Goal: Information Seeking & Learning: Learn about a topic

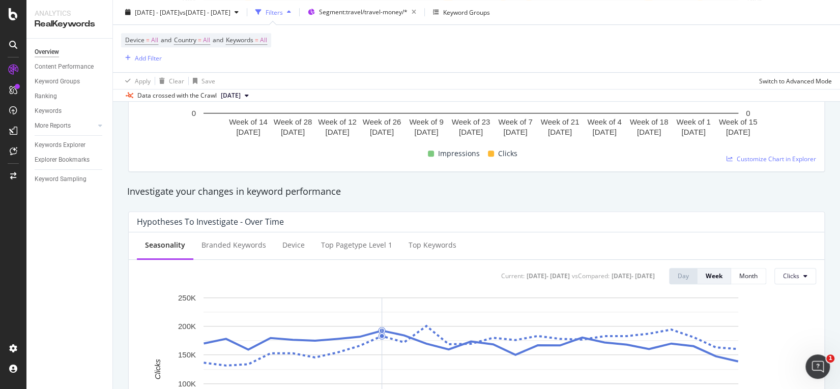
scroll to position [280, 0]
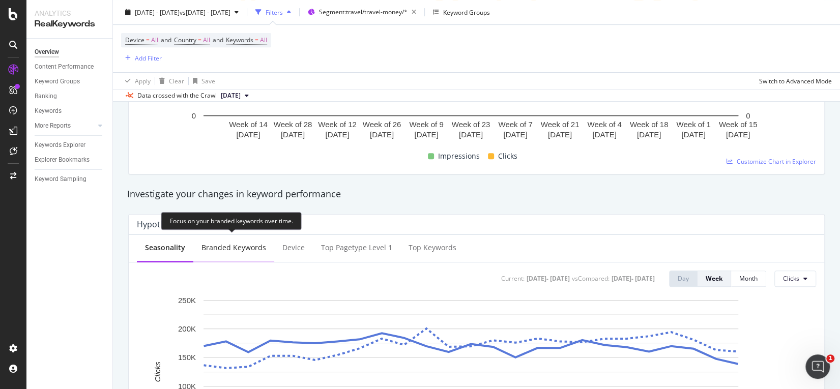
click at [219, 245] on div "Branded Keywords" at bounding box center [233, 248] width 65 height 10
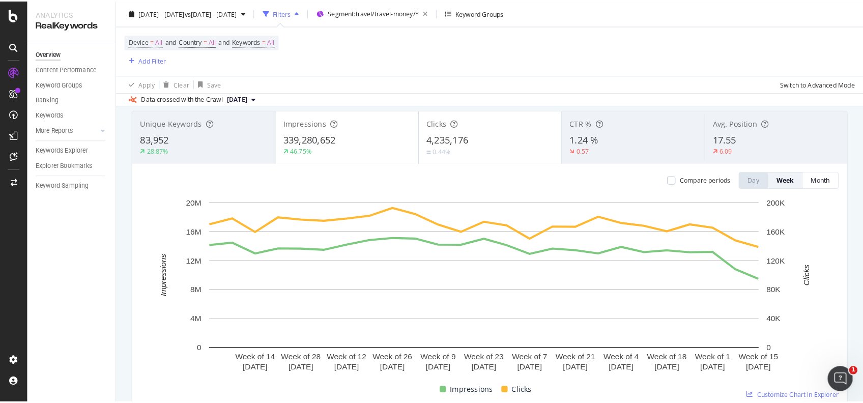
scroll to position [58, 0]
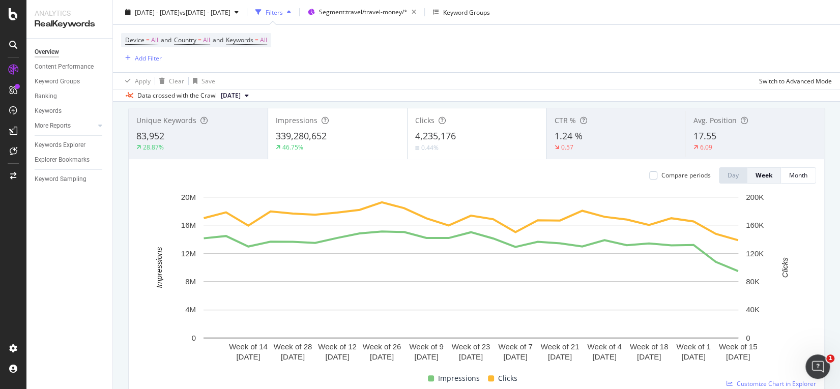
click at [319, 153] on div "Impressions 339,280,652 46.75%" at bounding box center [337, 134] width 139 height 46
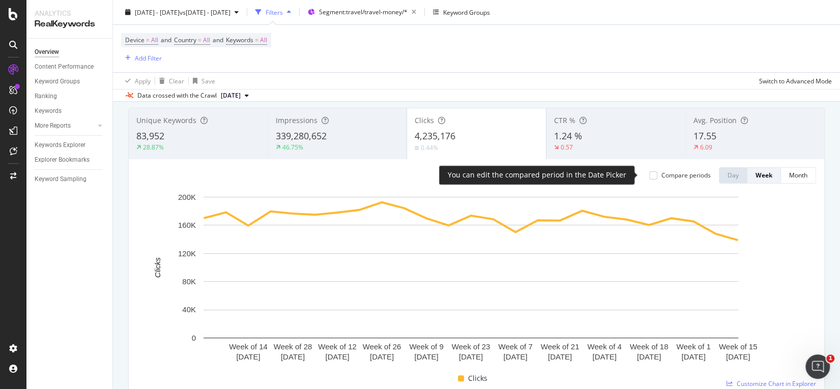
click at [686, 175] on div "Compare periods" at bounding box center [685, 175] width 49 height 9
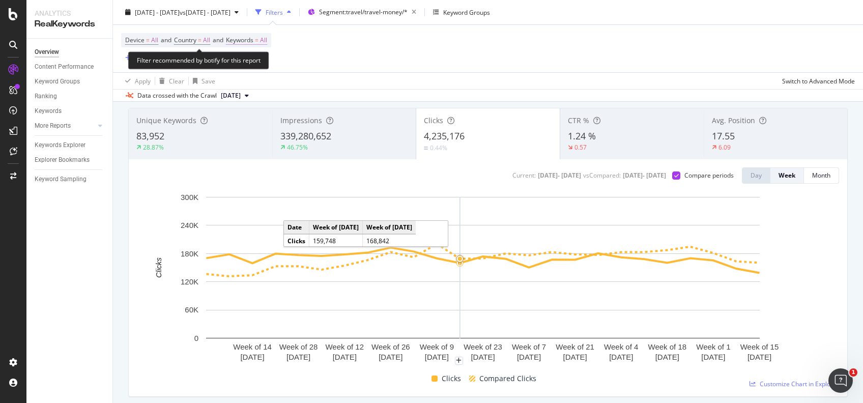
click at [250, 38] on span "Keywords" at bounding box center [239, 40] width 27 height 9
click at [257, 64] on icon "button" at bounding box center [258, 64] width 4 height 6
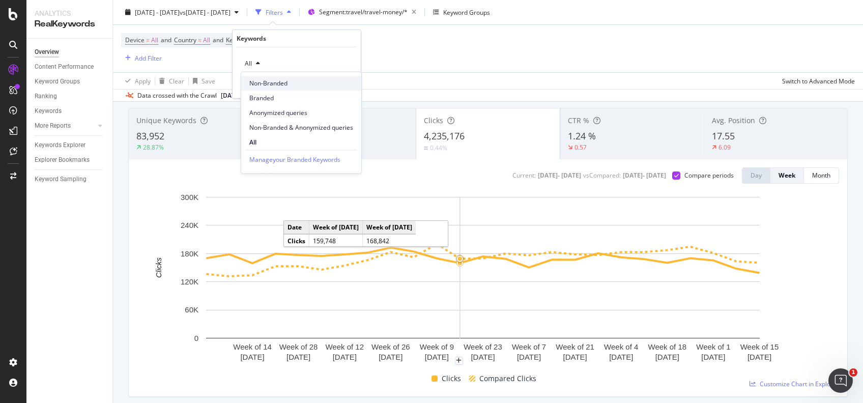
click at [259, 77] on div "Non-Branded" at bounding box center [301, 83] width 120 height 15
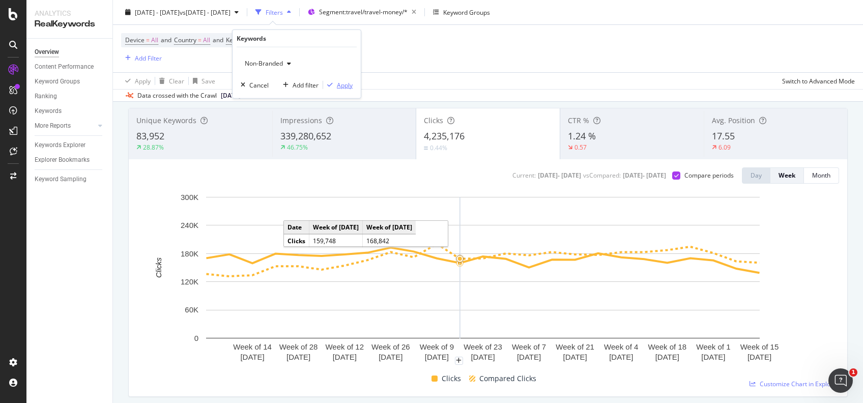
click at [345, 84] on div "Apply" at bounding box center [345, 84] width 16 height 9
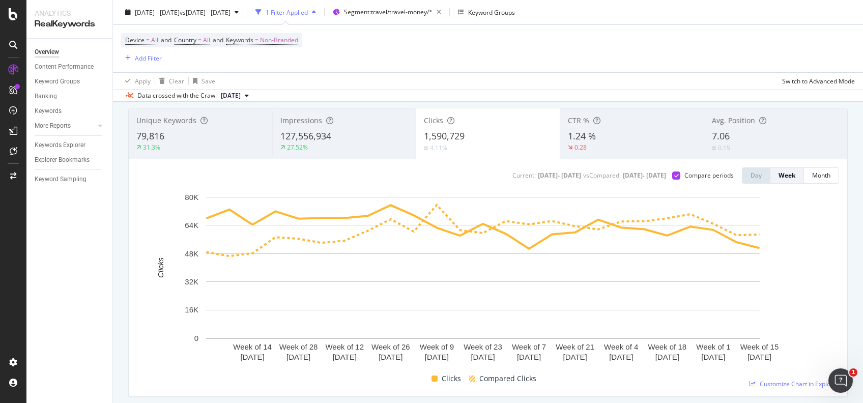
click at [617, 153] on div "CTR % 1.24 % 0.28" at bounding box center [631, 134] width 143 height 46
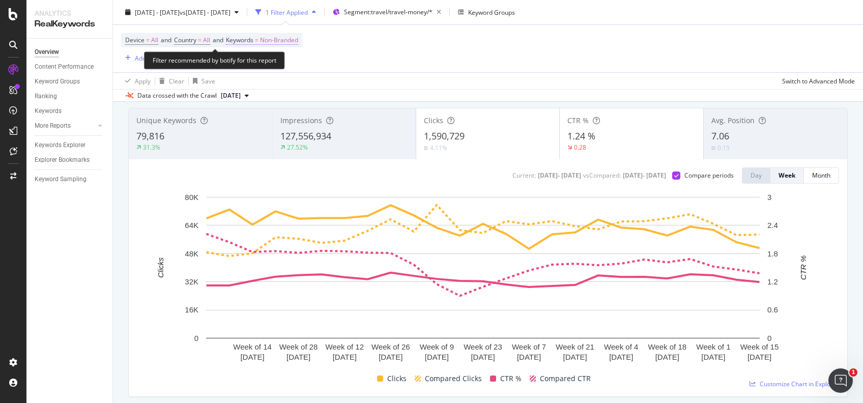
click at [269, 39] on span "Non-Branded" at bounding box center [279, 40] width 38 height 14
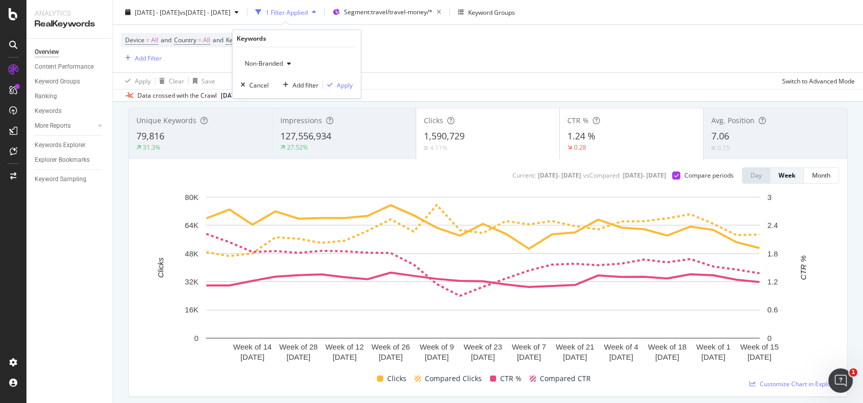
click at [276, 62] on span "Non-Branded" at bounding box center [262, 63] width 42 height 9
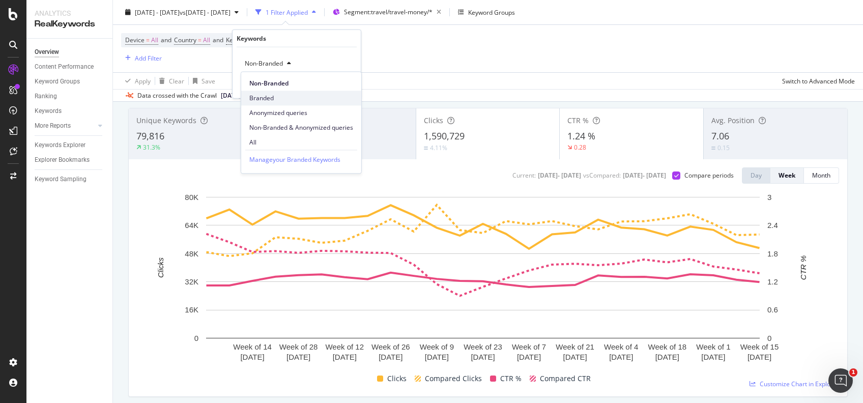
click at [282, 97] on span "Branded" at bounding box center [301, 98] width 104 height 9
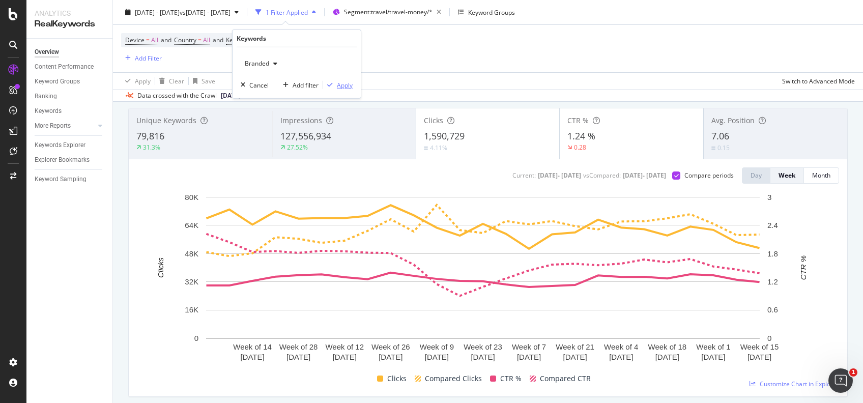
click at [339, 85] on div "Apply" at bounding box center [345, 84] width 16 height 9
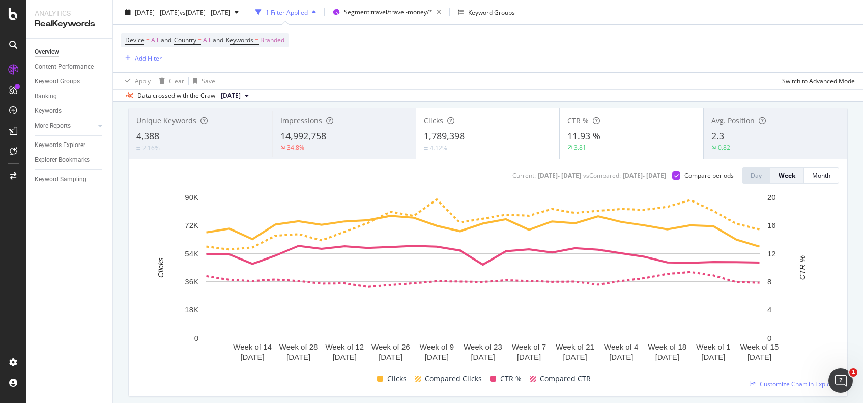
click at [336, 151] on div "34.8%" at bounding box center [344, 147] width 128 height 9
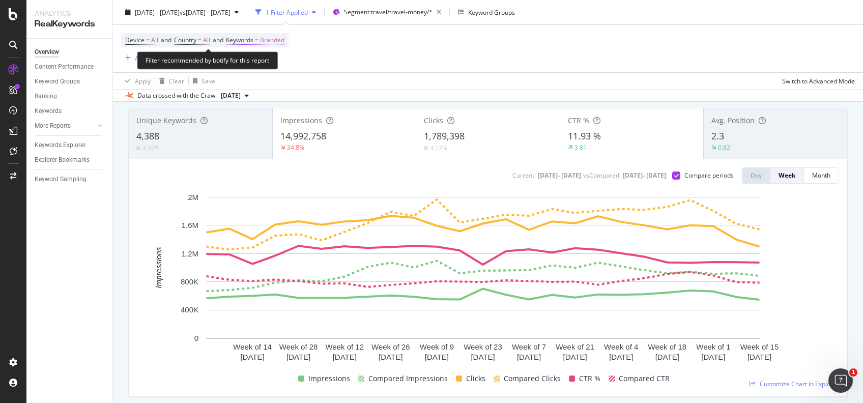
click at [273, 34] on span "Branded" at bounding box center [272, 40] width 24 height 14
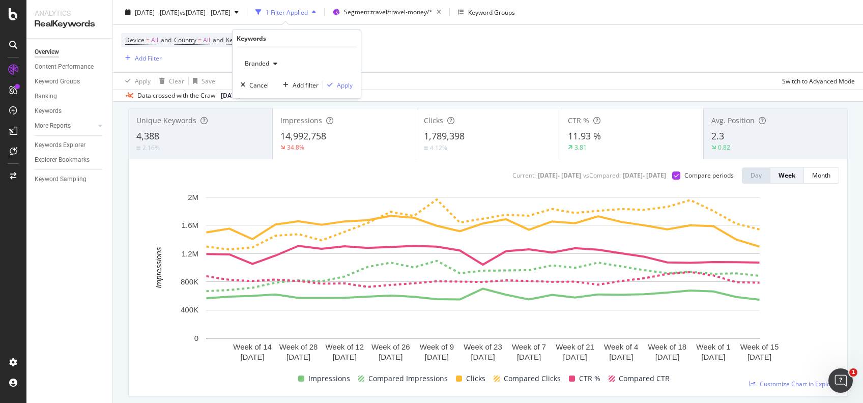
click at [270, 60] on div "Branded" at bounding box center [261, 63] width 41 height 15
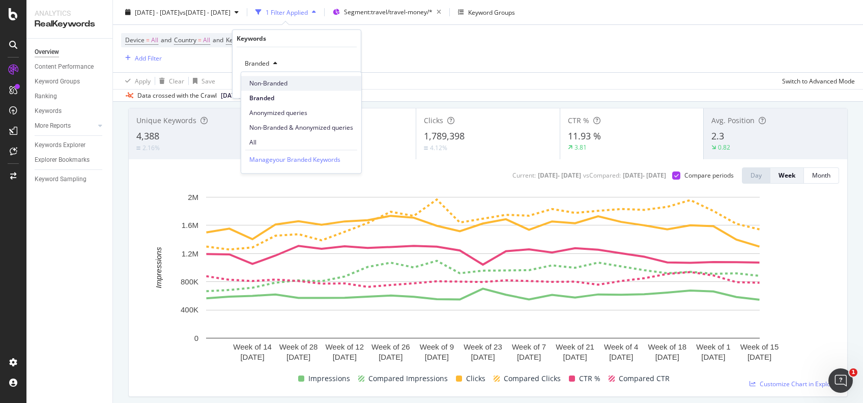
click at [269, 85] on span "Non-Branded" at bounding box center [301, 83] width 104 height 9
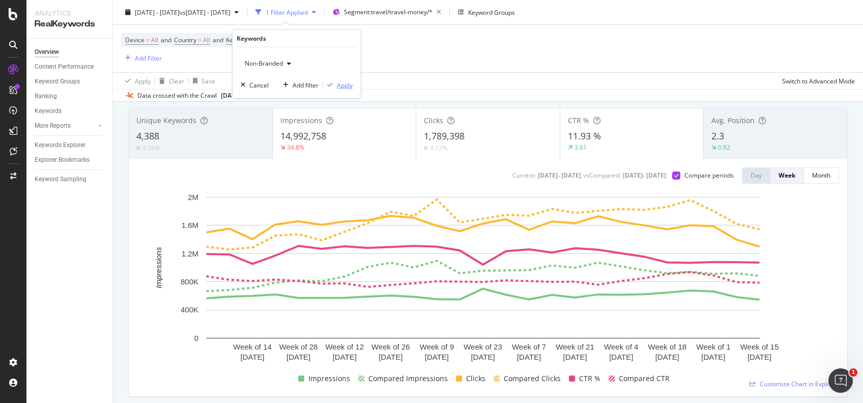
click at [339, 85] on div "Apply" at bounding box center [345, 84] width 16 height 9
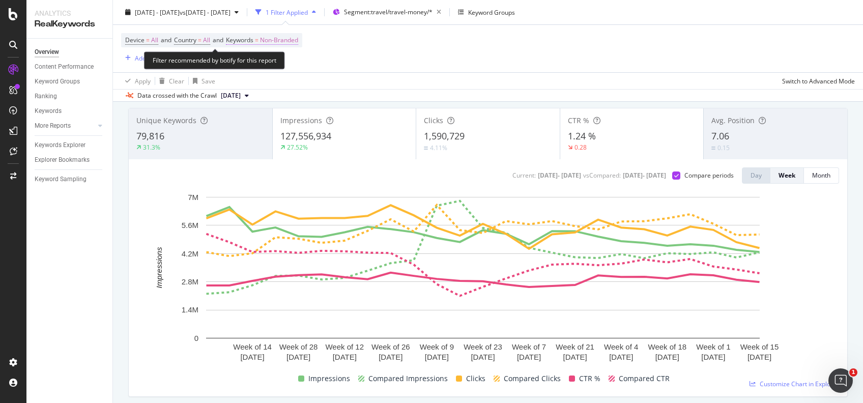
click at [287, 45] on span "Non-Branded" at bounding box center [279, 40] width 38 height 14
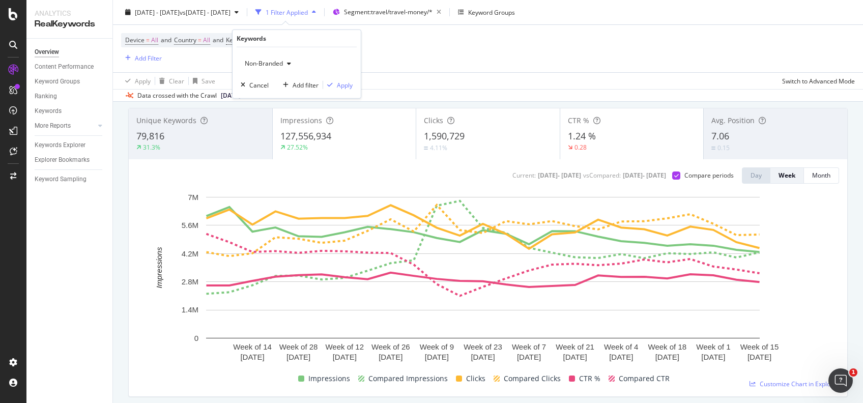
click at [286, 64] on div "button" at bounding box center [289, 64] width 12 height 6
click at [285, 93] on div "Branded" at bounding box center [301, 98] width 120 height 15
click at [346, 84] on div "Apply" at bounding box center [345, 84] width 16 height 9
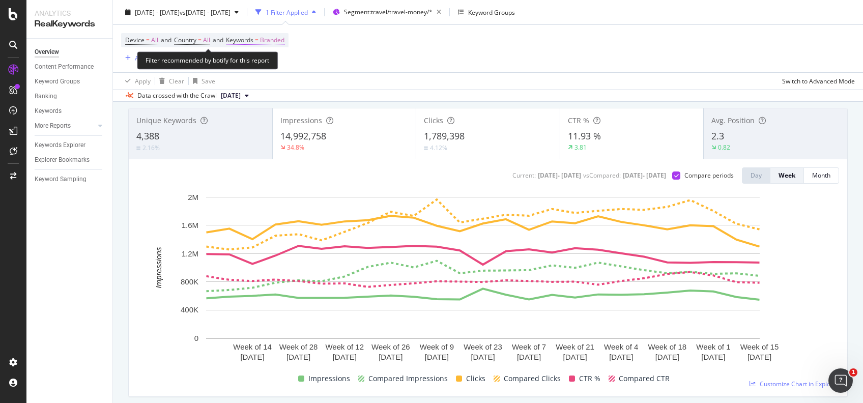
click at [277, 43] on span "Branded" at bounding box center [272, 40] width 24 height 14
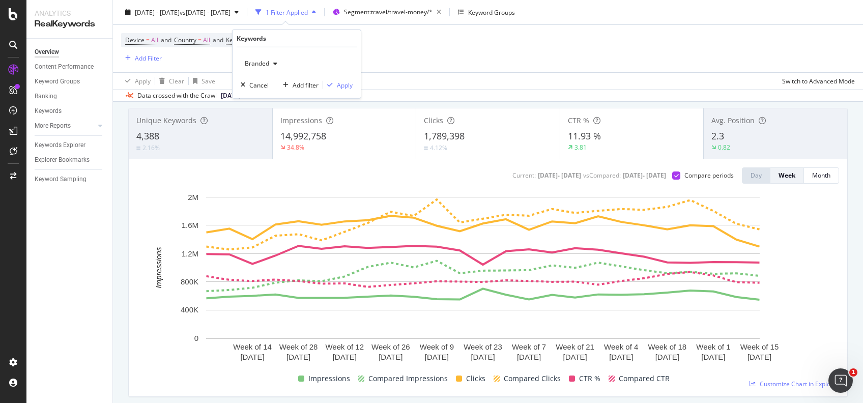
click at [273, 62] on icon "button" at bounding box center [275, 64] width 4 height 6
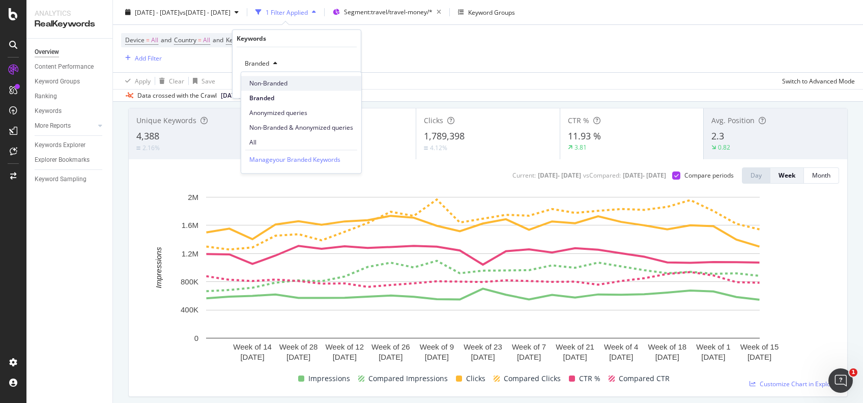
click at [273, 81] on span "Non-Branded" at bounding box center [301, 83] width 104 height 9
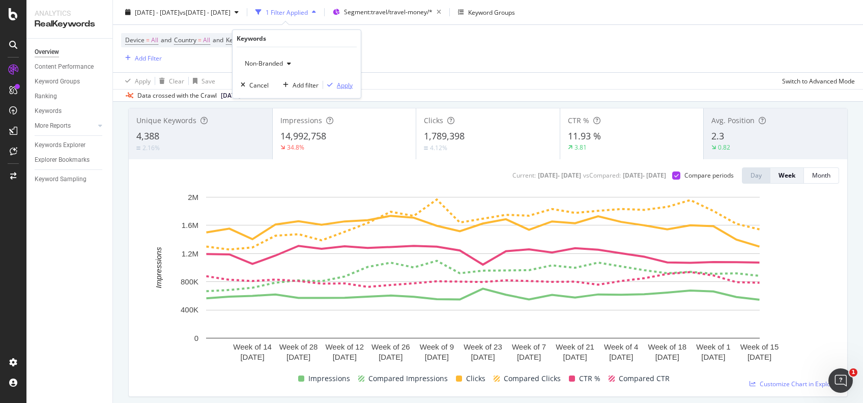
click at [349, 82] on div "Apply" at bounding box center [345, 84] width 16 height 9
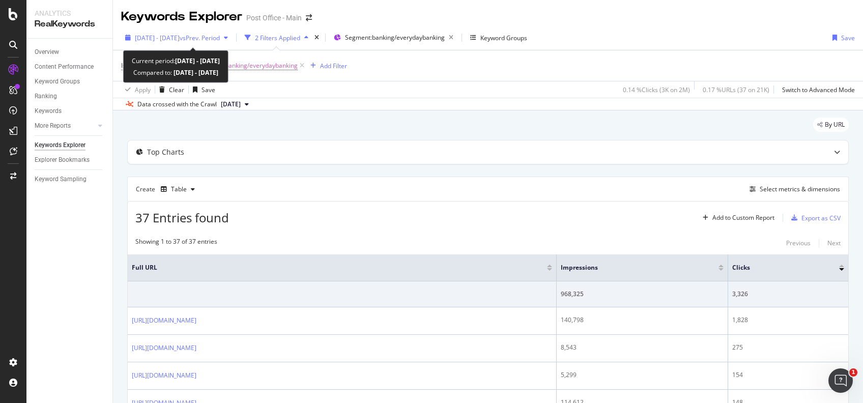
click at [220, 36] on span "vs Prev. Period" at bounding box center [200, 38] width 40 height 9
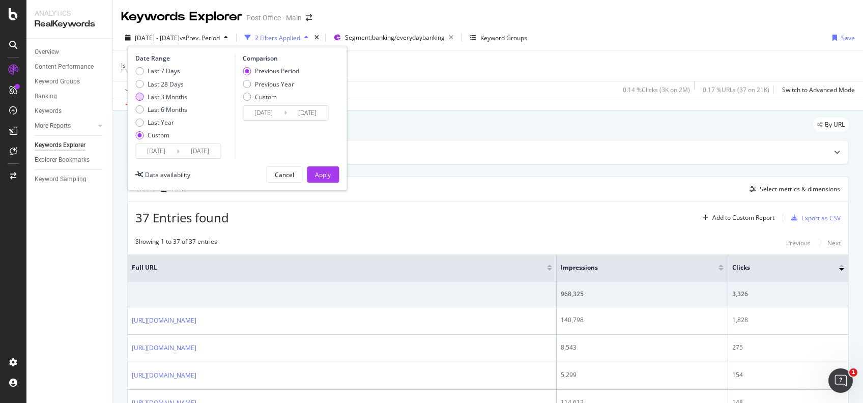
click at [179, 97] on div "Last 3 Months" at bounding box center [168, 97] width 40 height 9
type input "2025/06/27"
type input "2025/09/26"
type input "2025/03/27"
type input "2025/06/26"
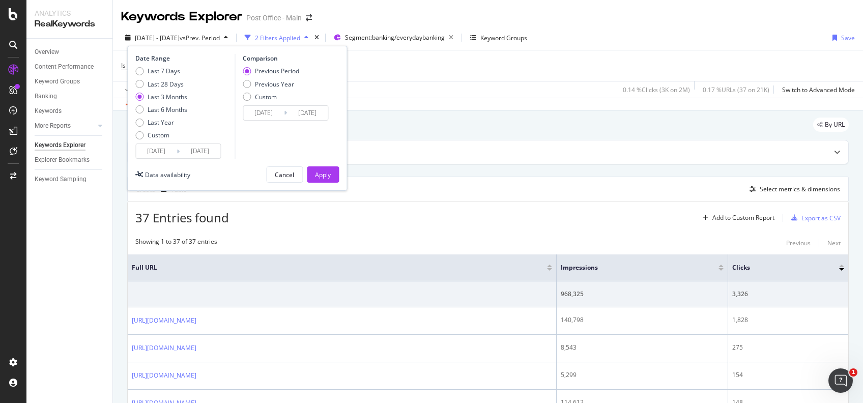
click at [289, 68] on div "Previous Period" at bounding box center [277, 71] width 44 height 9
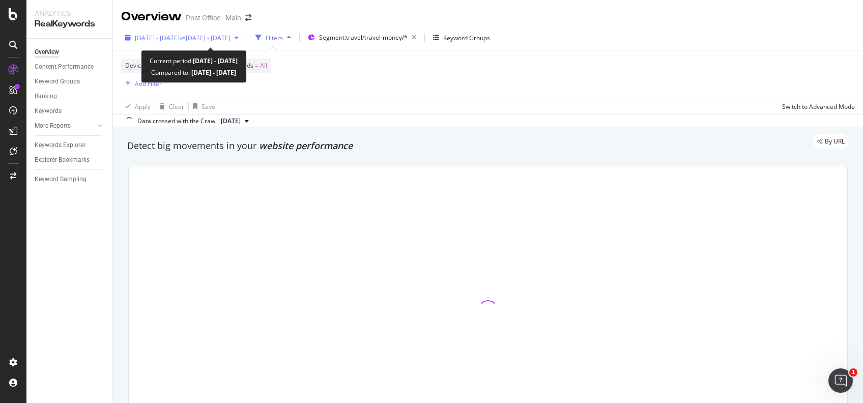
click at [243, 35] on div "button" at bounding box center [236, 38] width 12 height 6
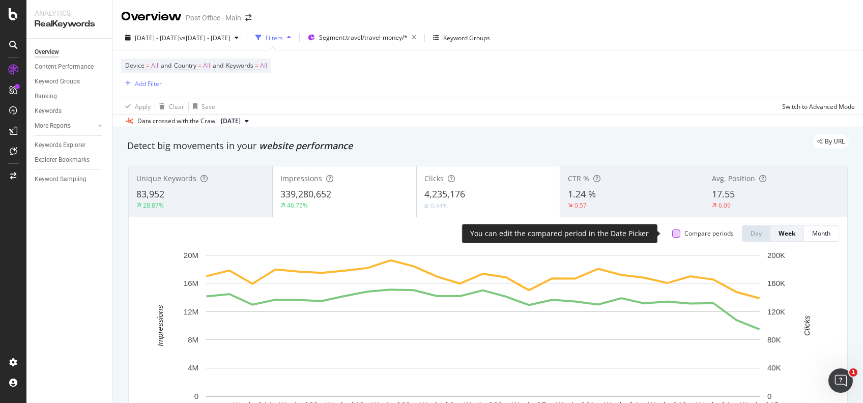
click at [672, 235] on div at bounding box center [676, 233] width 8 height 8
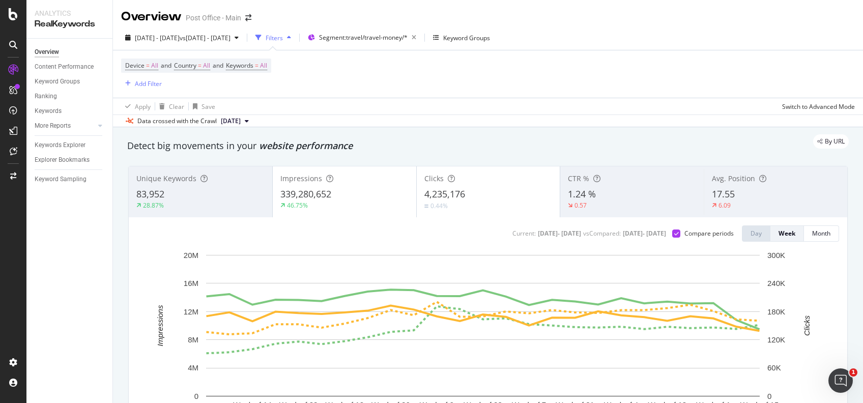
click at [369, 188] on div "339,280,652" at bounding box center [344, 194] width 128 height 13
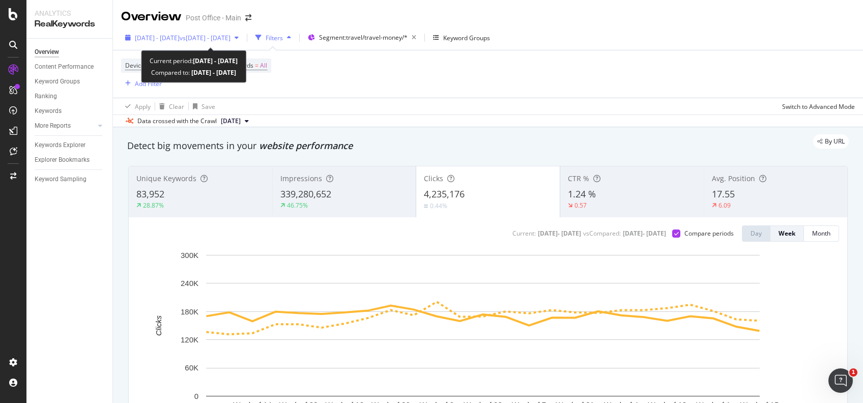
click at [230, 41] on span "vs 2024 Apr. 1st - Sep. 22nd" at bounding box center [205, 38] width 51 height 9
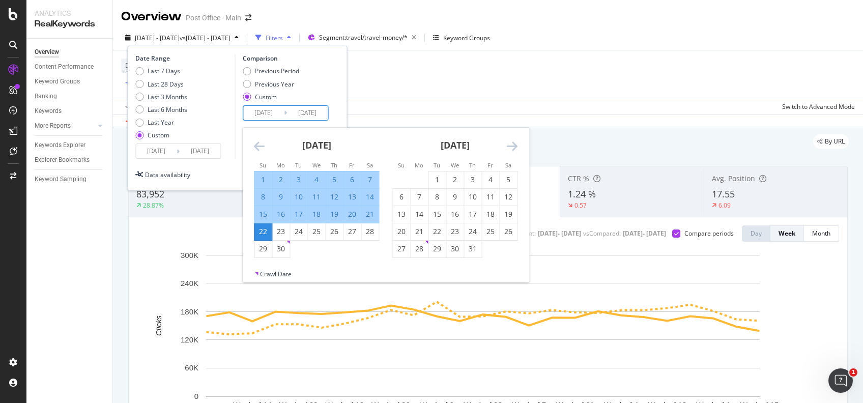
click at [258, 110] on input "2024/04/01" at bounding box center [263, 113] width 41 height 14
type input "2023/04/01"
click at [301, 111] on input "2024/09/22" at bounding box center [307, 113] width 41 height 14
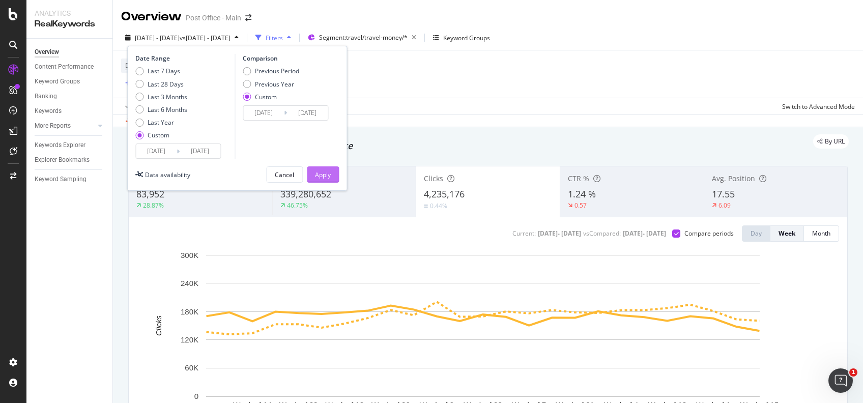
type input "2023/09/22"
click at [326, 174] on div "Apply" at bounding box center [323, 174] width 16 height 9
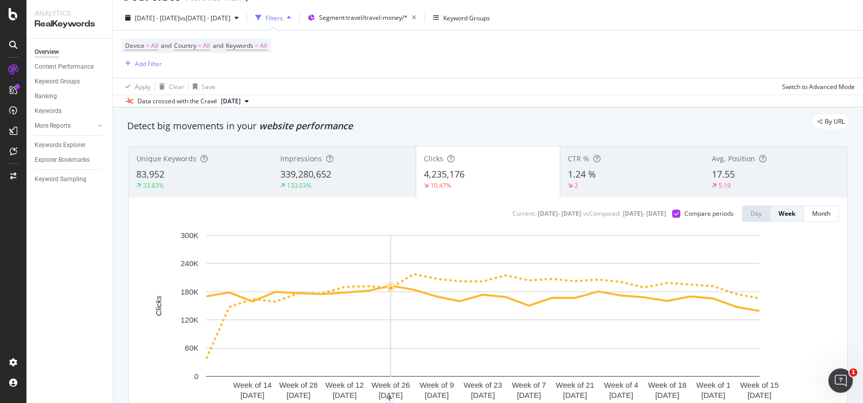
scroll to position [19, 0]
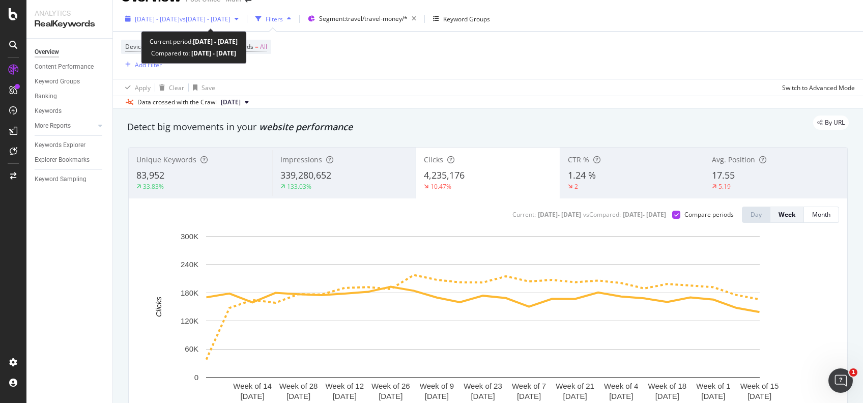
click at [221, 17] on span "vs 2023 Apr. 1st - Sep. 22nd" at bounding box center [205, 19] width 51 height 9
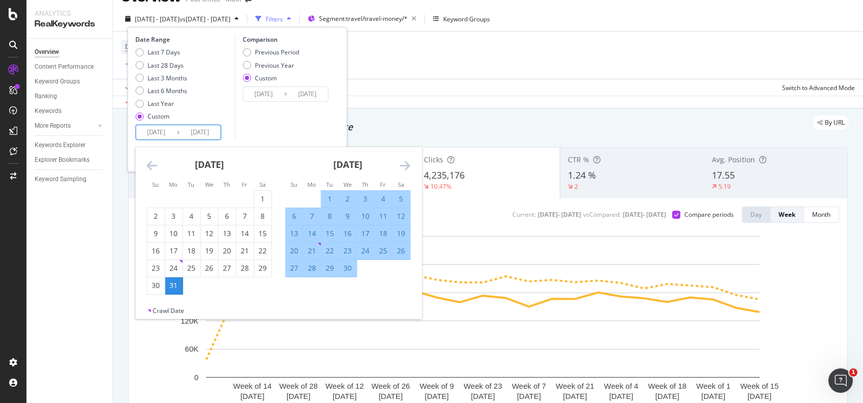
click at [153, 132] on input "2025/03/31" at bounding box center [156, 132] width 41 height 14
type input "2024/03/31"
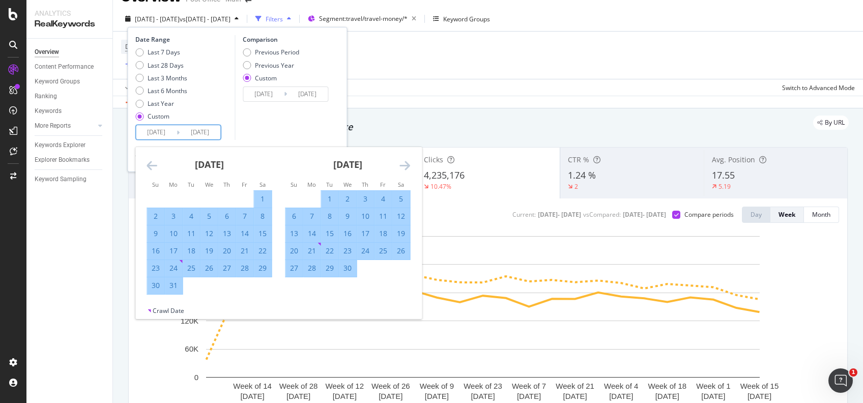
click at [197, 134] on input "2025/09/21" at bounding box center [200, 132] width 41 height 14
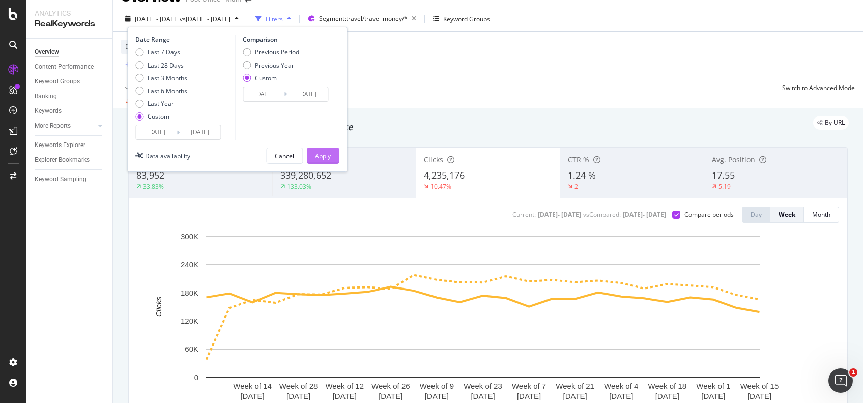
type input "2024/09/21"
click at [333, 155] on button "Apply" at bounding box center [323, 156] width 32 height 16
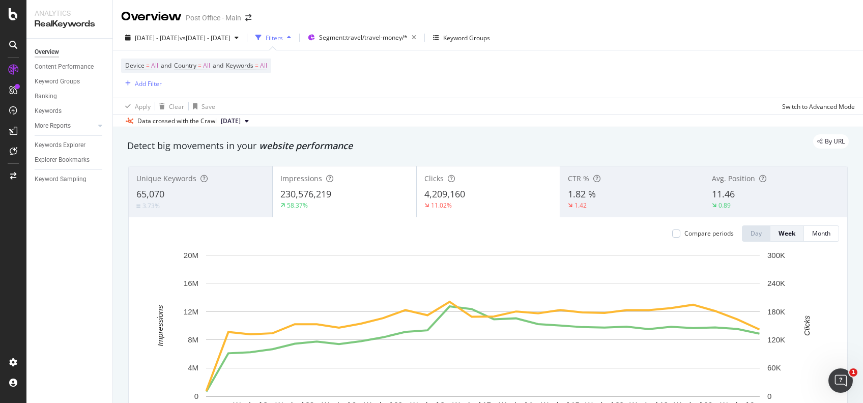
click at [362, 201] on div "58.37%" at bounding box center [344, 205] width 128 height 9
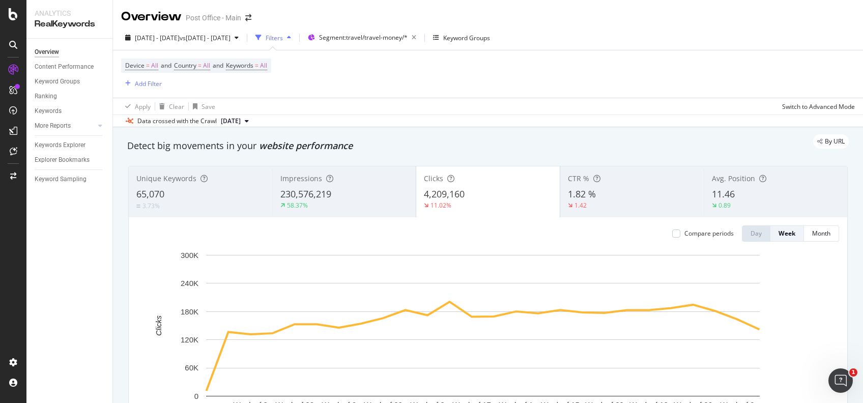
click at [672, 228] on div "Compare periods" at bounding box center [703, 233] width 62 height 16
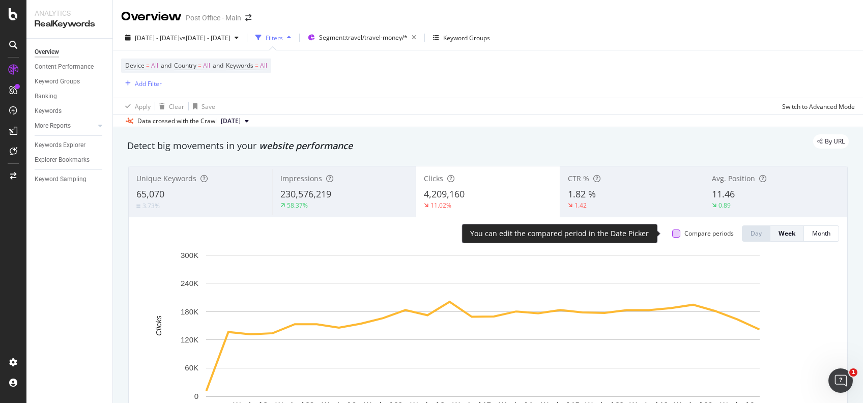
click at [672, 234] on div at bounding box center [676, 233] width 8 height 8
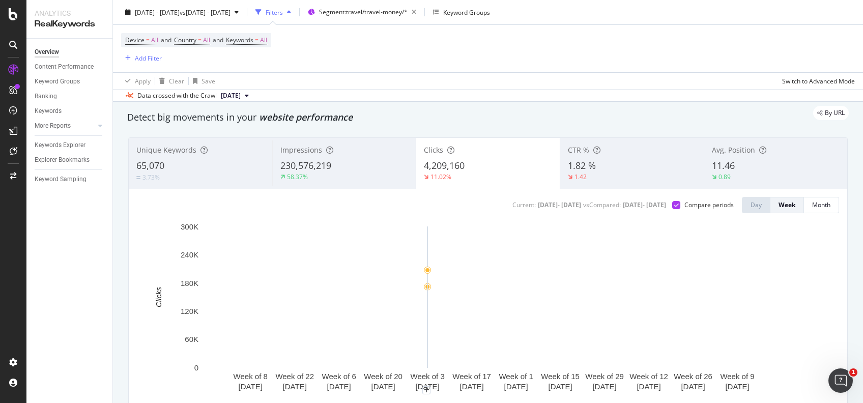
scroll to position [28, 0]
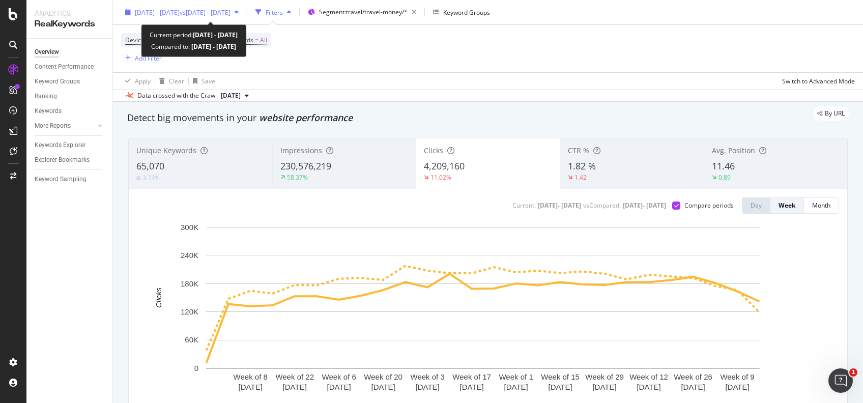
click at [180, 12] on span "2024 Mar. 31st - Sep. 21st" at bounding box center [157, 12] width 45 height 9
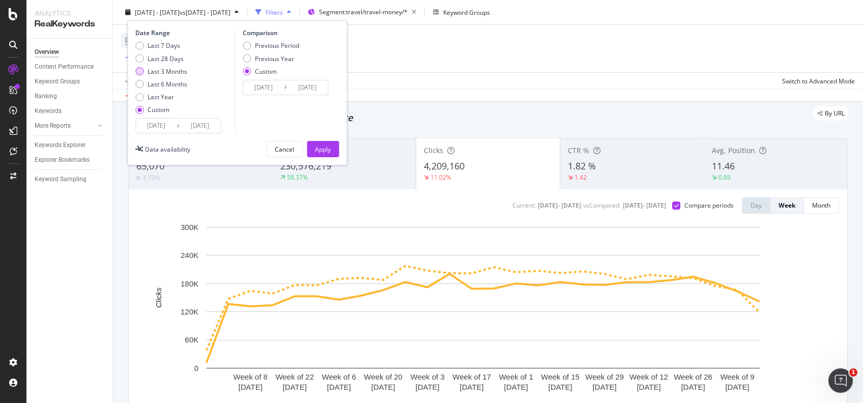
click at [185, 70] on div "Last 3 Months" at bounding box center [168, 71] width 40 height 9
type input "2025/06/27"
type input "2025/09/26"
click at [264, 46] on div "Previous Period" at bounding box center [277, 45] width 44 height 9
type input "2025/03/27"
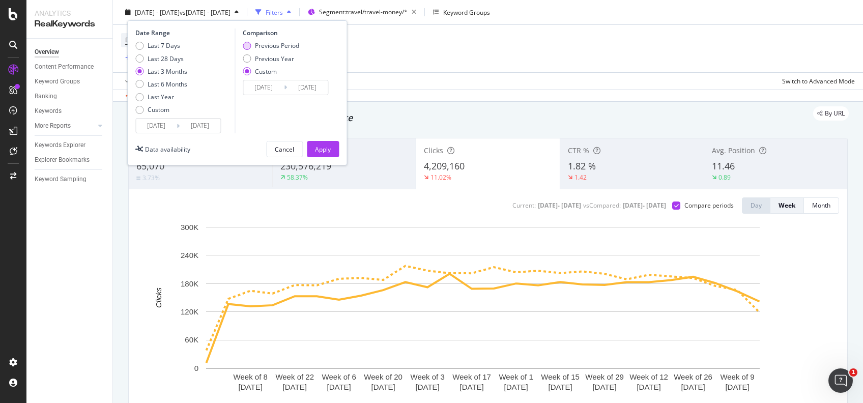
type input "2025/06/26"
click at [324, 150] on div "Apply" at bounding box center [323, 148] width 16 height 9
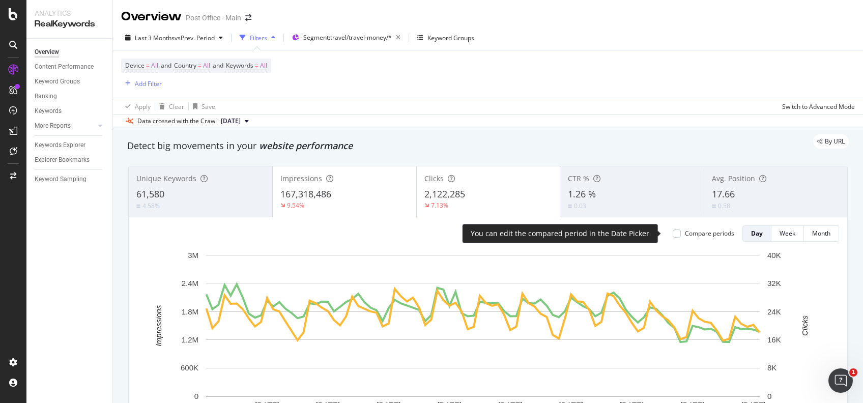
click at [692, 234] on div "Compare periods" at bounding box center [709, 233] width 49 height 9
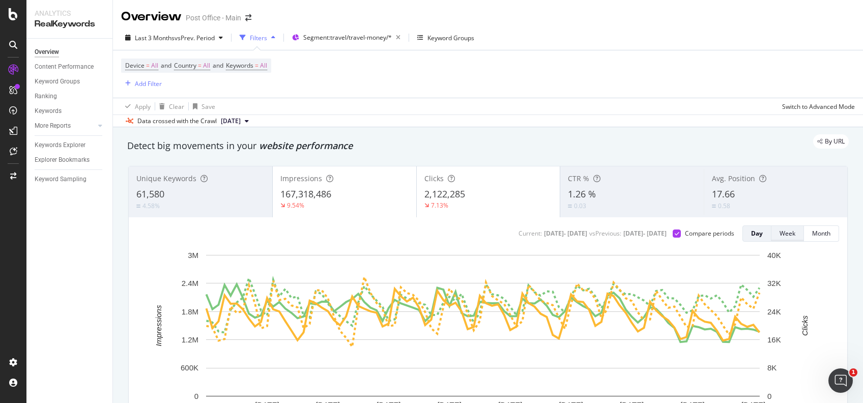
click at [779, 236] on div "Week" at bounding box center [787, 233] width 16 height 9
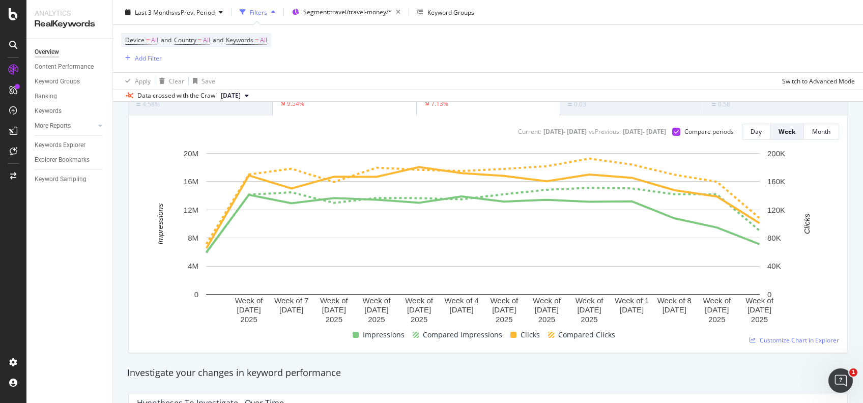
scroll to position [37, 0]
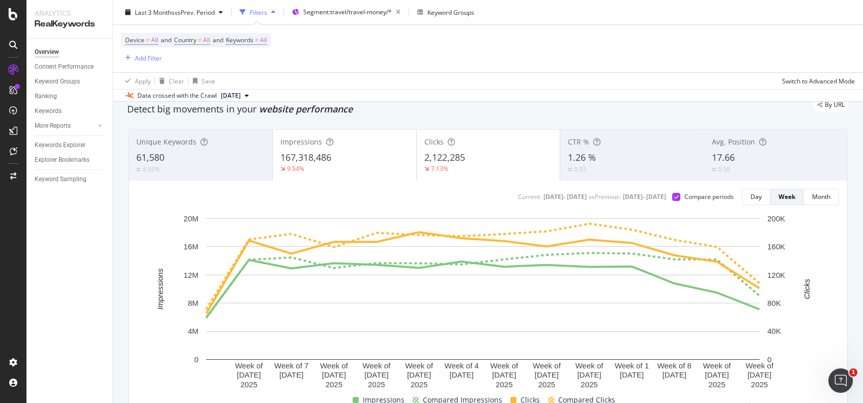
click at [359, 154] on div "167,318,486" at bounding box center [344, 157] width 128 height 13
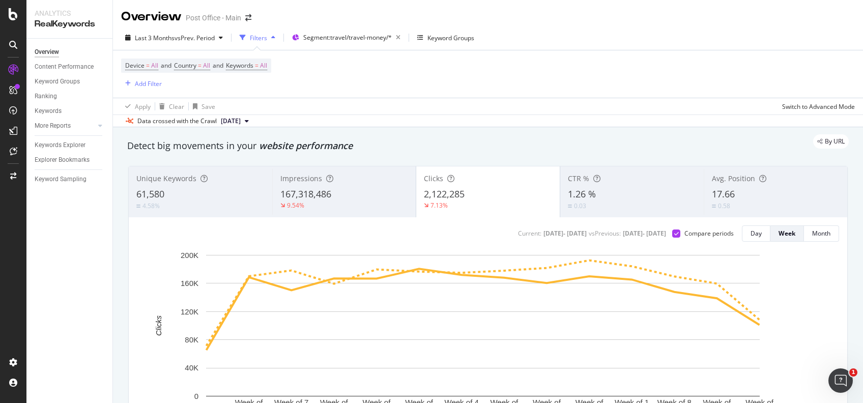
scroll to position [238, 0]
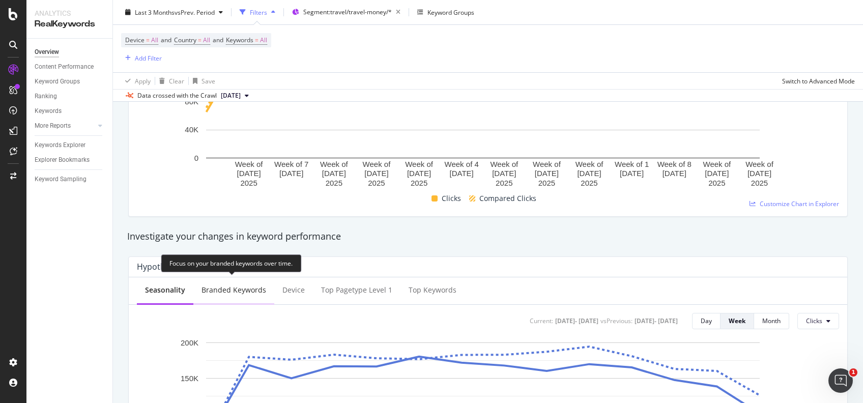
click at [230, 293] on div "Branded Keywords" at bounding box center [233, 290] width 65 height 10
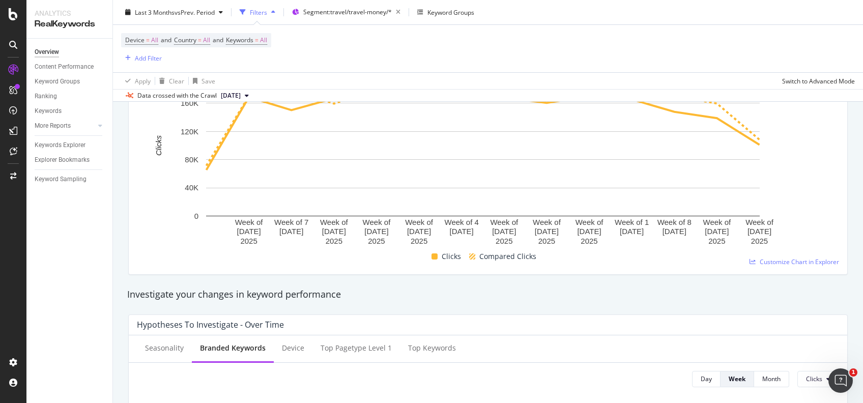
scroll to position [0, 0]
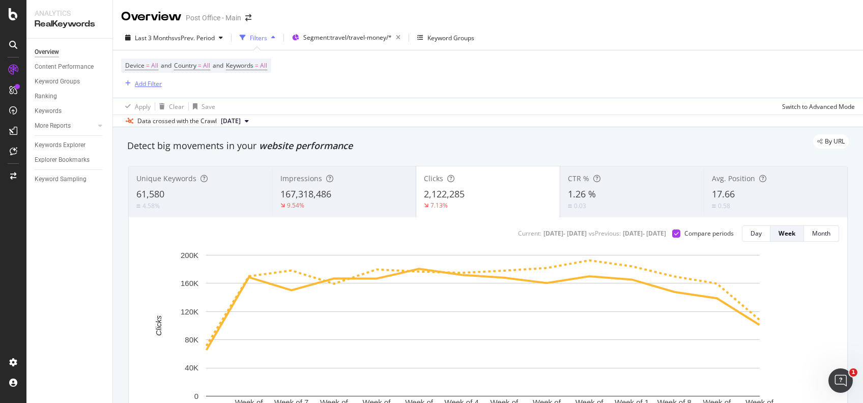
click at [141, 84] on div "Add Filter" at bounding box center [148, 83] width 27 height 9
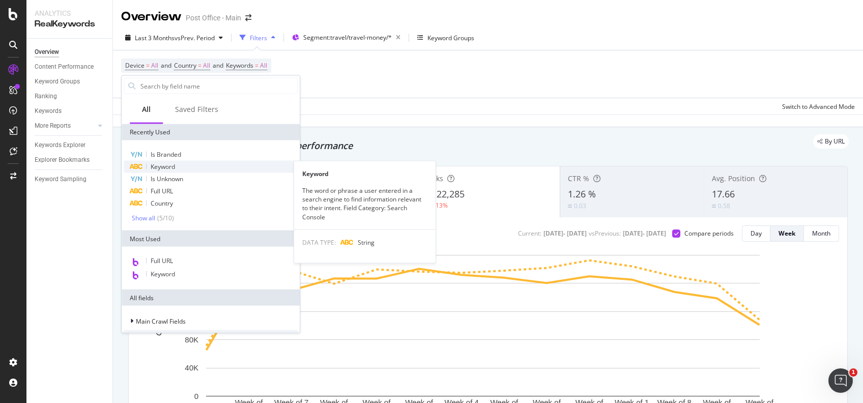
click at [174, 164] on span "Keyword" at bounding box center [163, 166] width 24 height 9
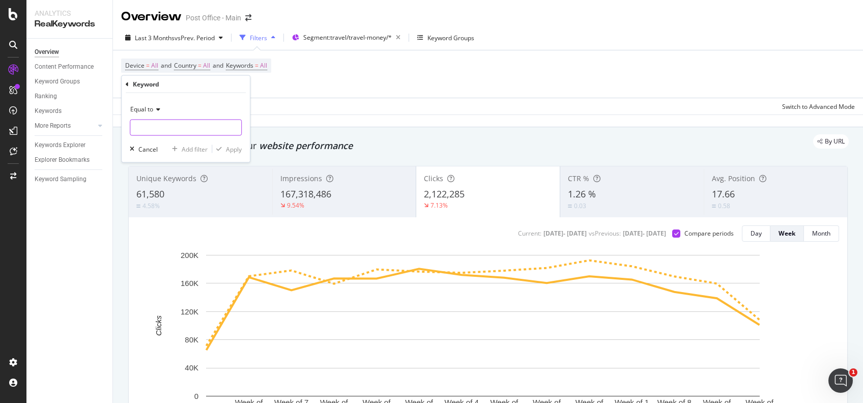
click at [180, 127] on input "text" at bounding box center [185, 128] width 111 height 16
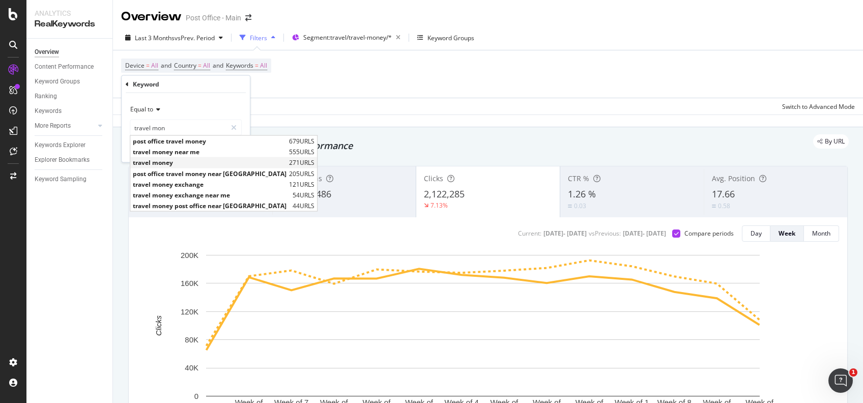
click at [194, 162] on span "travel money" at bounding box center [210, 162] width 154 height 9
type input "travel money"
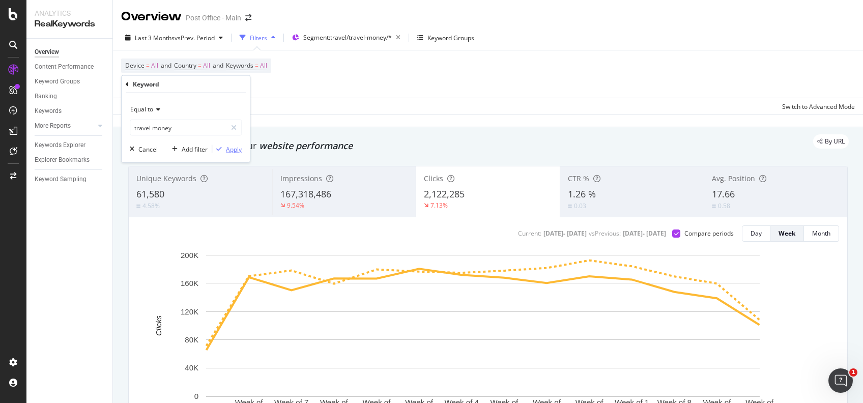
click at [240, 145] on div "Apply" at bounding box center [234, 148] width 16 height 9
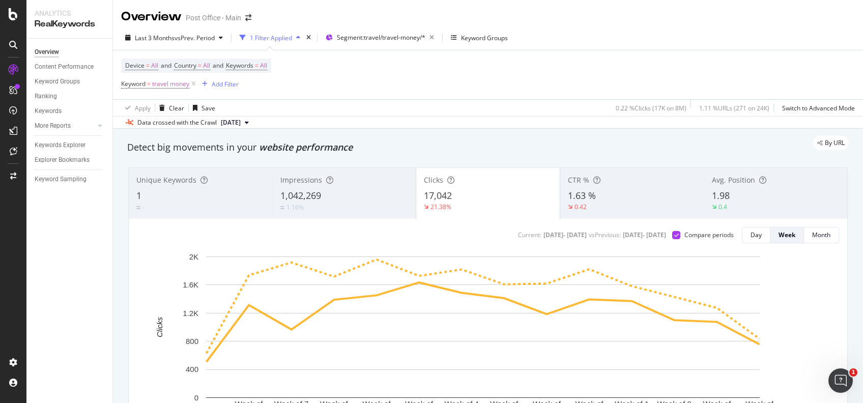
click at [734, 185] on div "Avg. Position 1.98 0.4" at bounding box center [775, 193] width 143 height 46
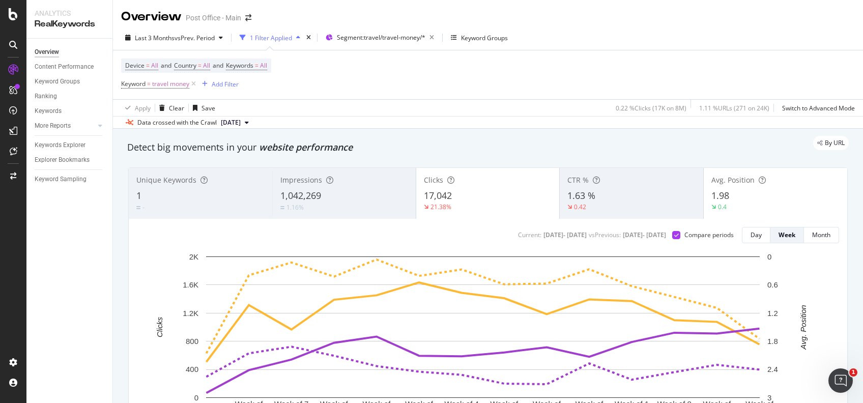
click at [456, 181] on div "Clicks" at bounding box center [488, 180] width 128 height 10
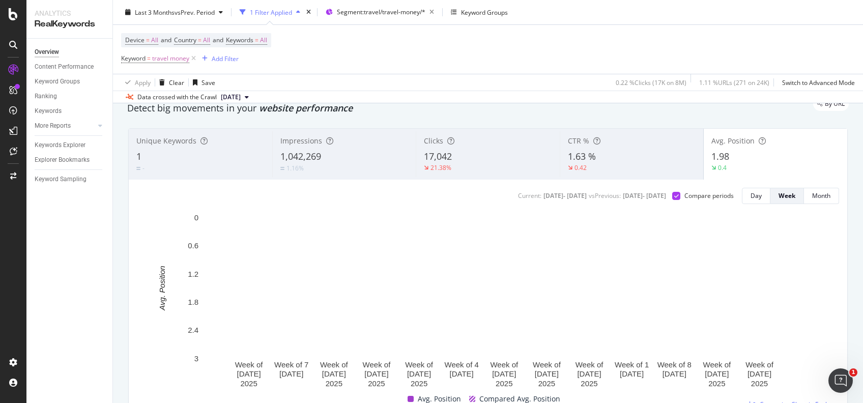
scroll to position [34, 0]
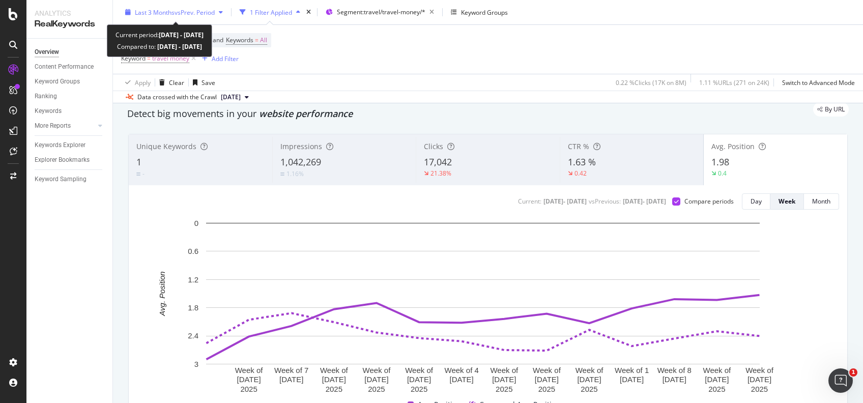
click at [203, 7] on div "Last 3 Months vs Prev. Period" at bounding box center [174, 12] width 106 height 15
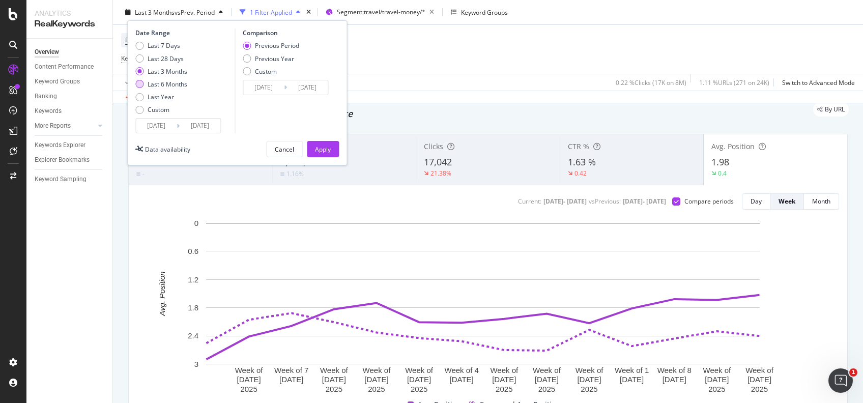
click at [182, 85] on div "Last 6 Months" at bounding box center [168, 84] width 40 height 9
type input "2025/03/27"
type input "2024/09/23"
type input "2025/03/26"
click at [283, 59] on div "Previous Year" at bounding box center [274, 58] width 39 height 9
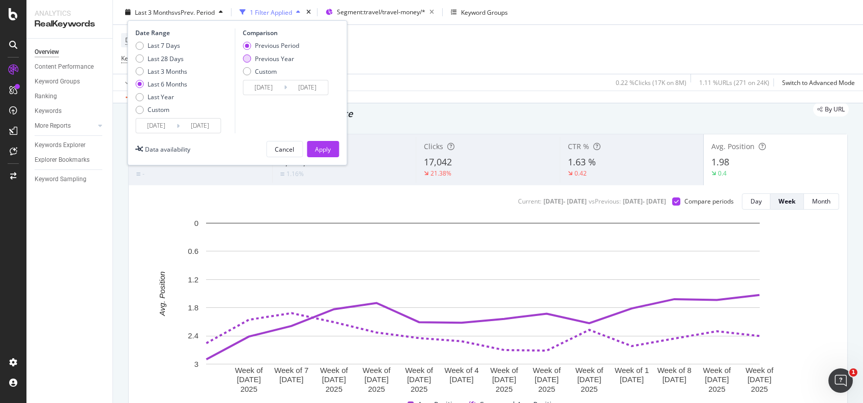
type input "2024/03/28"
type input "2024/09/27"
click at [322, 145] on div "Apply" at bounding box center [323, 148] width 16 height 9
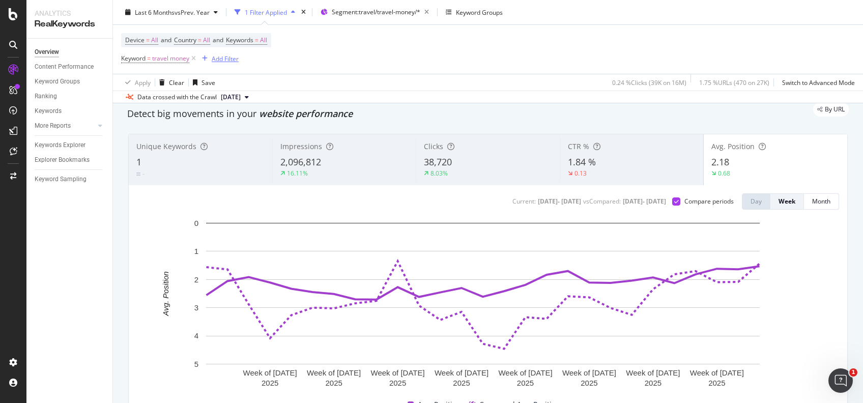
click at [222, 60] on div "Add Filter" at bounding box center [225, 58] width 27 height 9
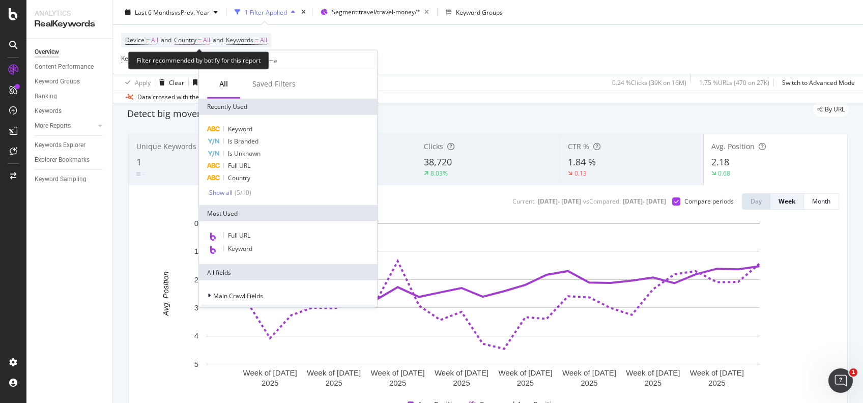
click at [208, 40] on span "All" at bounding box center [206, 40] width 7 height 14
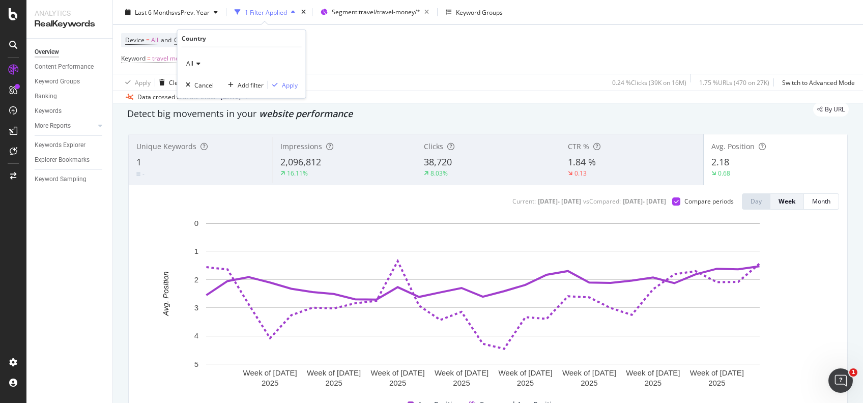
click at [199, 61] on icon at bounding box center [196, 64] width 7 height 6
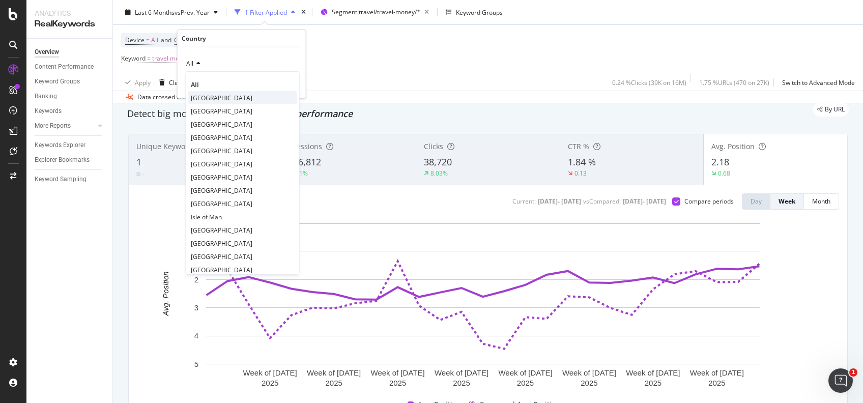
click at [223, 100] on span "[GEOGRAPHIC_DATA]" at bounding box center [222, 97] width 62 height 9
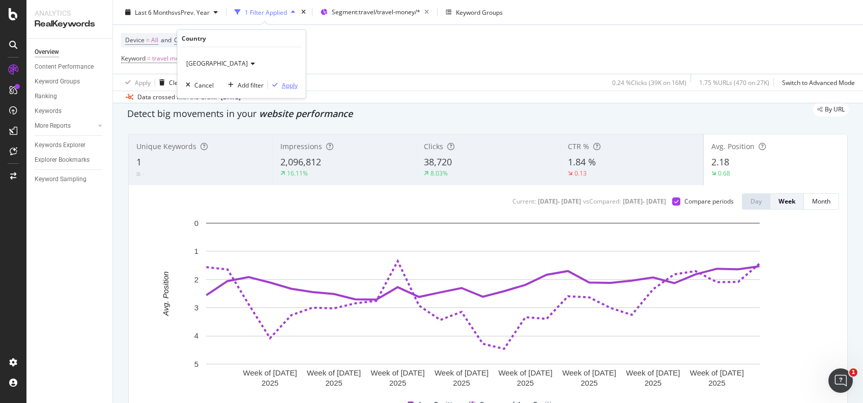
click at [281, 84] on div "button" at bounding box center [275, 85] width 14 height 6
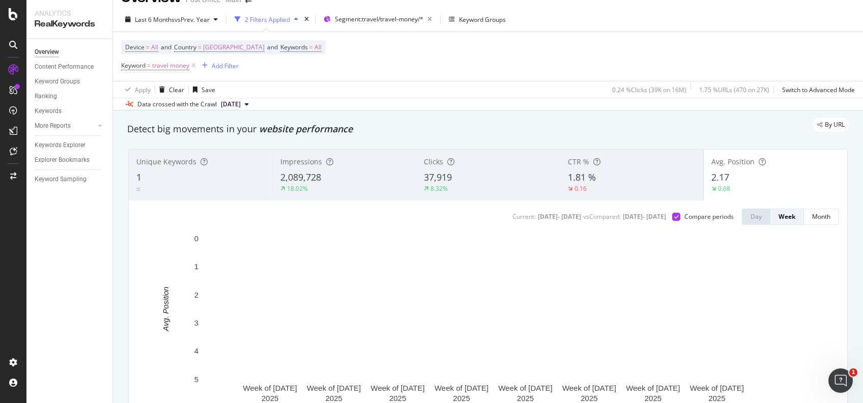
scroll to position [14, 0]
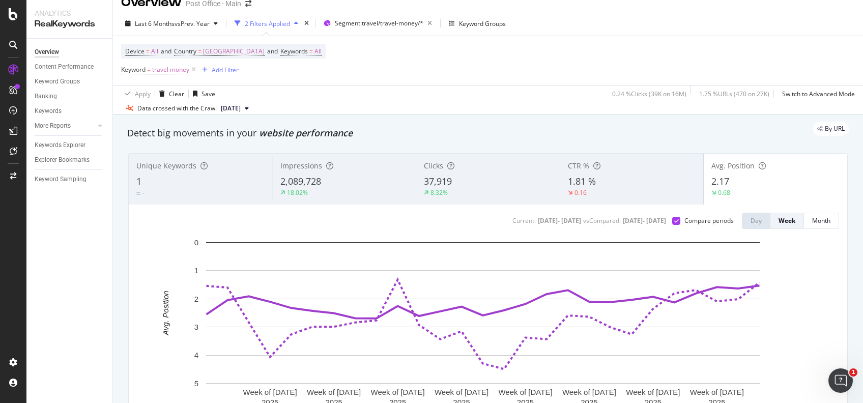
click at [628, 205] on div "Current: 2025 Mar. 27th - 2025 Sep. 26th vs Compared : 2024 Mar. 28th - 2024 Se…" at bounding box center [488, 323] width 718 height 237
click at [627, 195] on div "0.16" at bounding box center [632, 192] width 128 height 9
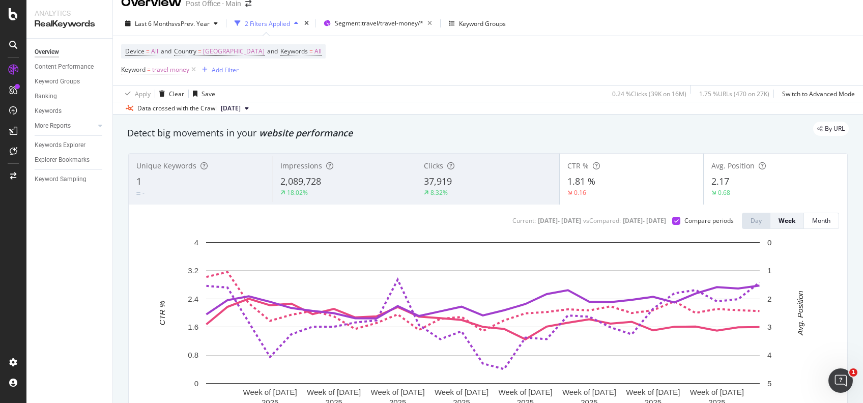
click at [510, 193] on div "8.32%" at bounding box center [488, 192] width 128 height 9
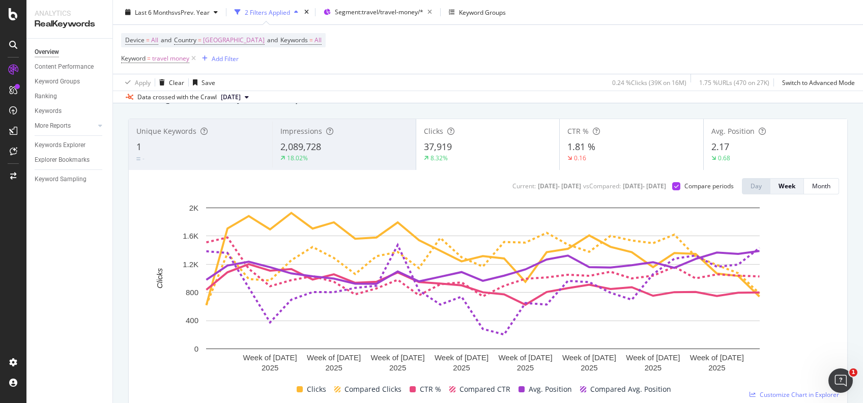
scroll to position [48, 0]
click at [434, 12] on icon "button" at bounding box center [429, 12] width 13 height 14
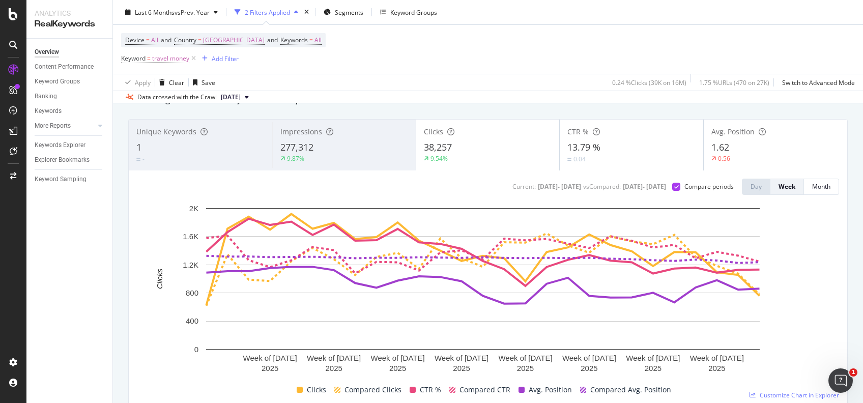
click at [487, 153] on div "38,257" at bounding box center [488, 147] width 128 height 13
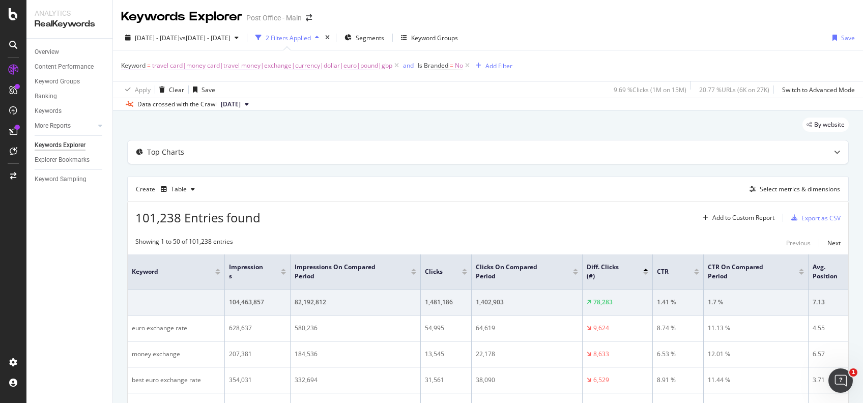
click at [270, 65] on span "travel card|money card|travel money|exchange|currency|dollar|euro|pound|gbp" at bounding box center [272, 66] width 240 height 14
click at [193, 107] on input "travel card|money card|travel money|exchange|currency|dollar|euro|pound|gbp" at bounding box center [178, 108] width 96 height 16
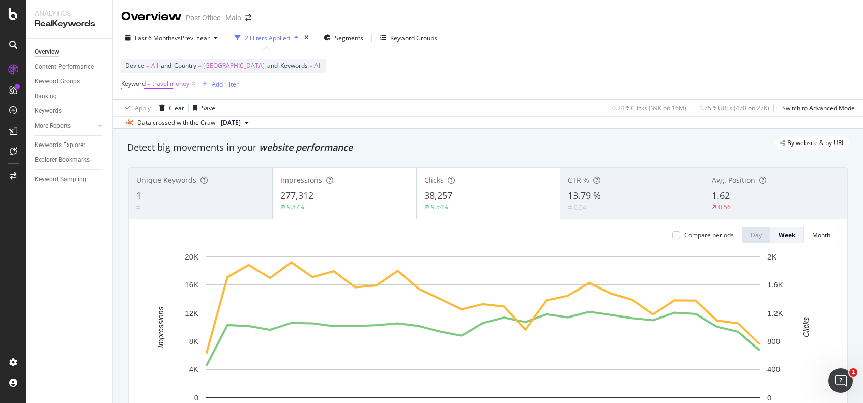
click at [158, 86] on span "travel money" at bounding box center [170, 84] width 37 height 14
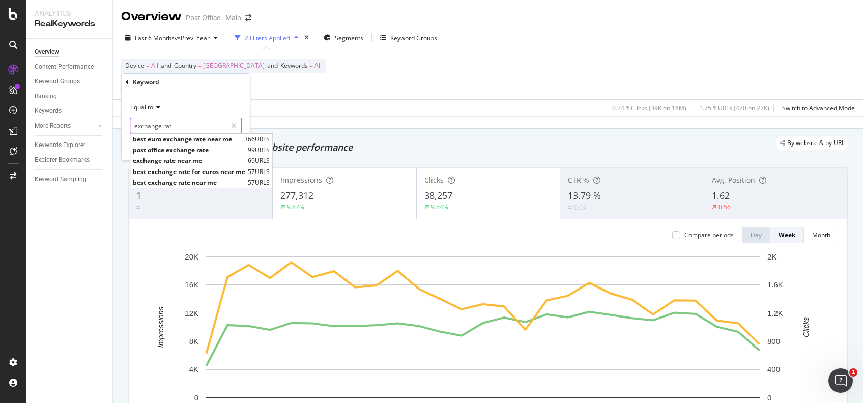
type input "exchange rate"
click at [277, 106] on div "Apply Clear Save 0.24 % Clicks ( 39K on 16M ) 1.75 % URLs ( 470 on 27K ) Switch…" at bounding box center [488, 107] width 750 height 17
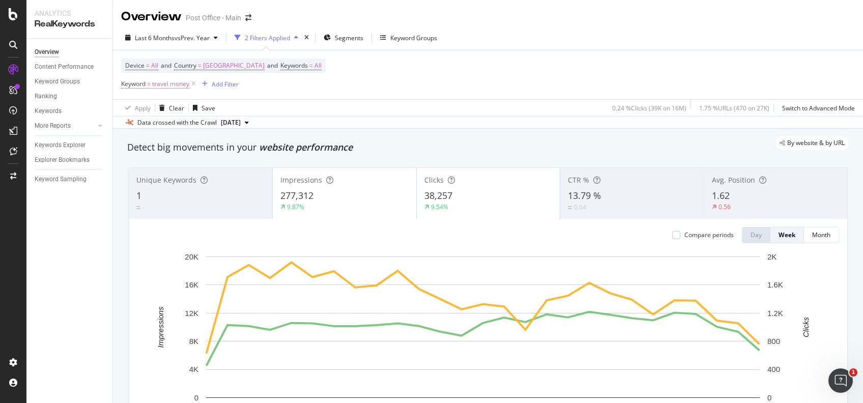
click at [173, 85] on span "travel money" at bounding box center [170, 84] width 37 height 14
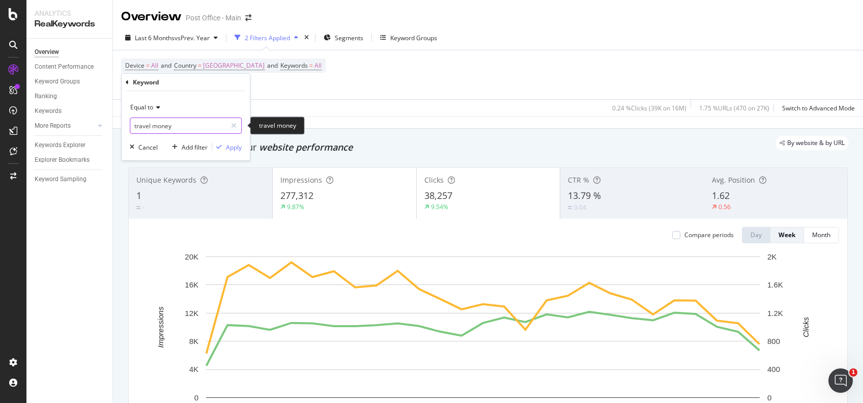
click at [183, 124] on input "travel money" at bounding box center [178, 126] width 96 height 16
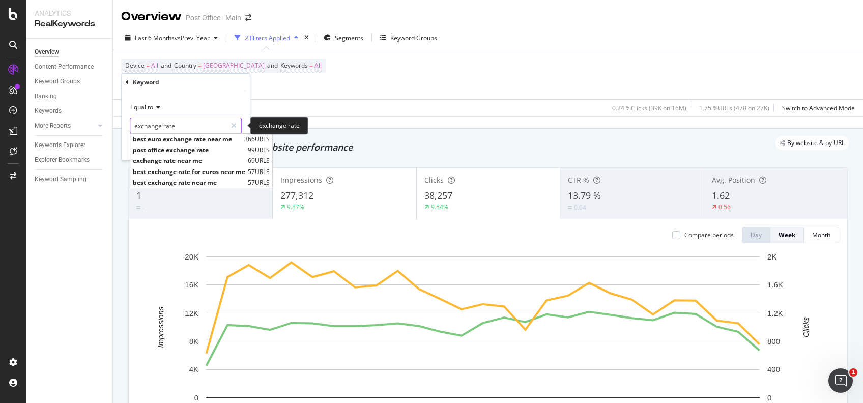
type input "exchange rate"
click at [215, 130] on input "exchange rate" at bounding box center [178, 126] width 96 height 16
click at [203, 119] on input "exchange rate" at bounding box center [178, 126] width 96 height 16
click at [187, 81] on div "Keyword" at bounding box center [186, 82] width 120 height 17
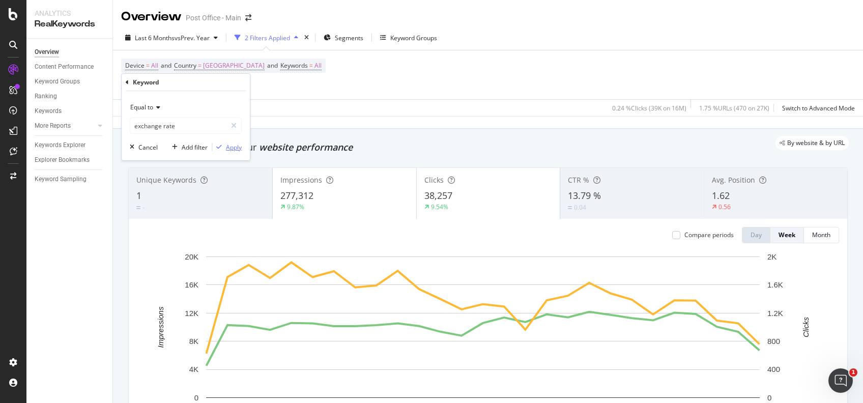
click at [235, 150] on div "Apply" at bounding box center [234, 147] width 16 height 9
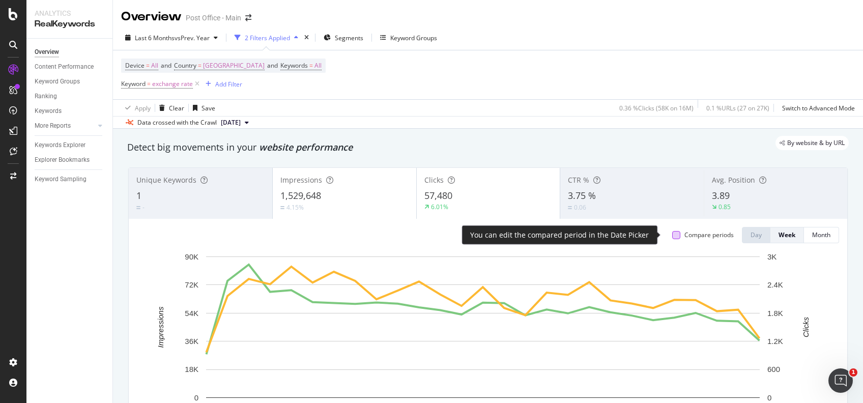
click at [672, 235] on div at bounding box center [676, 235] width 8 height 8
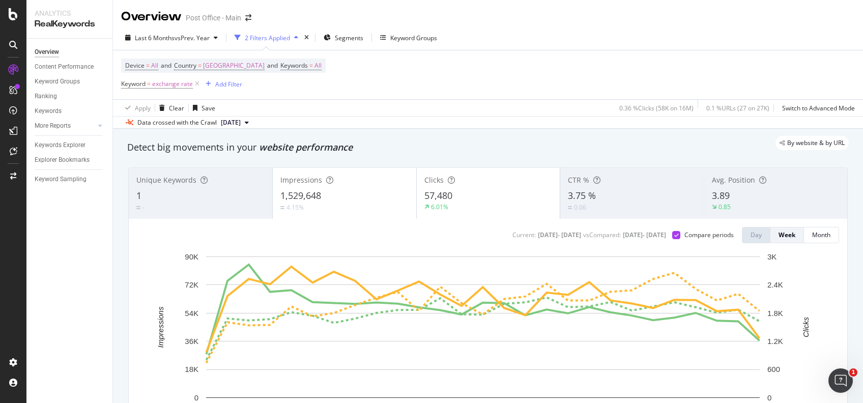
click at [611, 207] on div "0.06" at bounding box center [632, 207] width 128 height 10
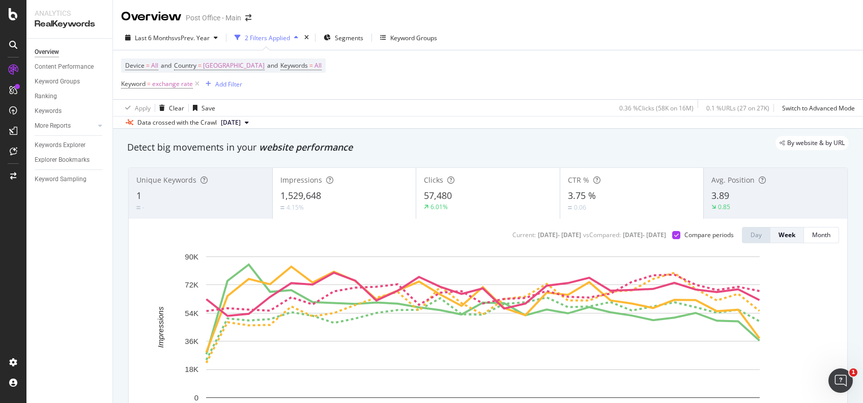
click at [335, 207] on div "4.15%" at bounding box center [344, 207] width 128 height 10
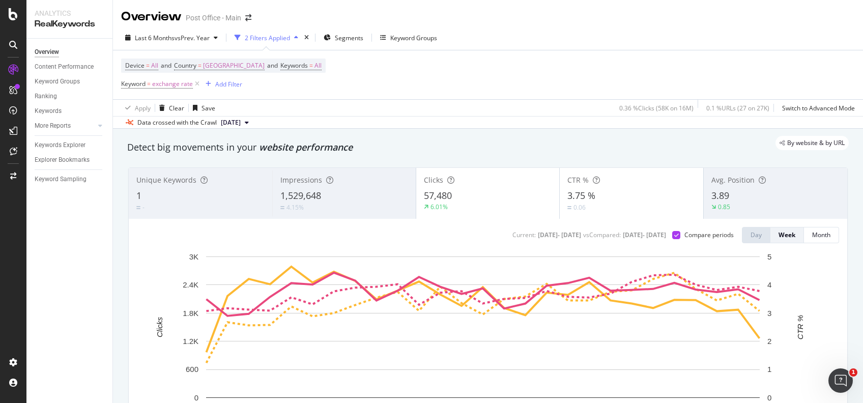
click at [476, 206] on div "6.01%" at bounding box center [488, 206] width 128 height 9
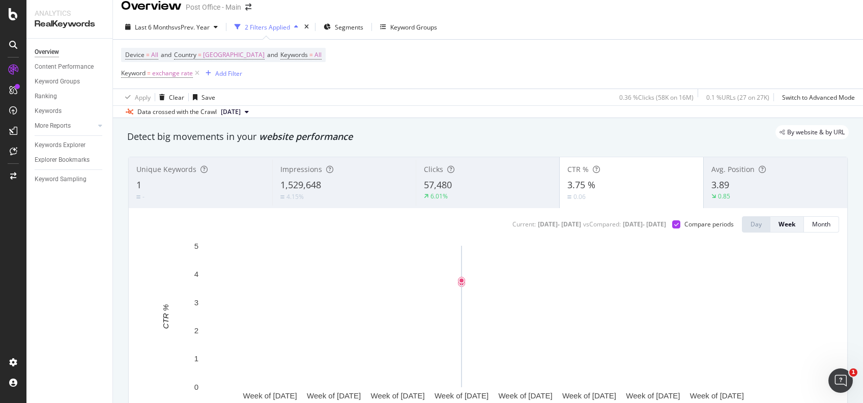
scroll to position [12, 0]
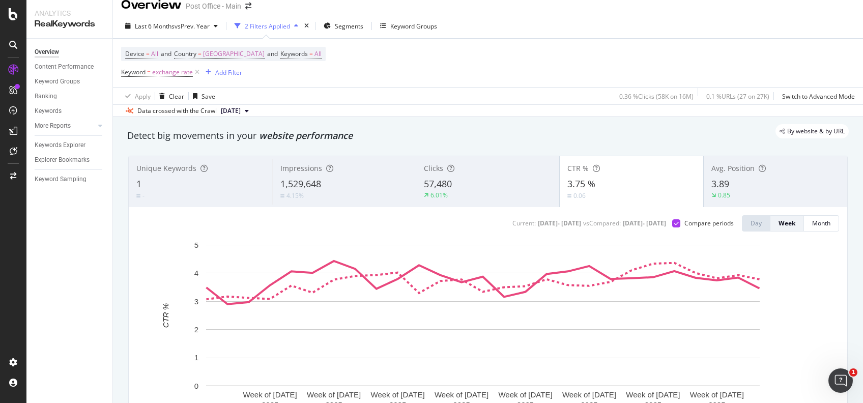
click at [735, 194] on div "0.85" at bounding box center [775, 195] width 128 height 9
